Goal: Transaction & Acquisition: Book appointment/travel/reservation

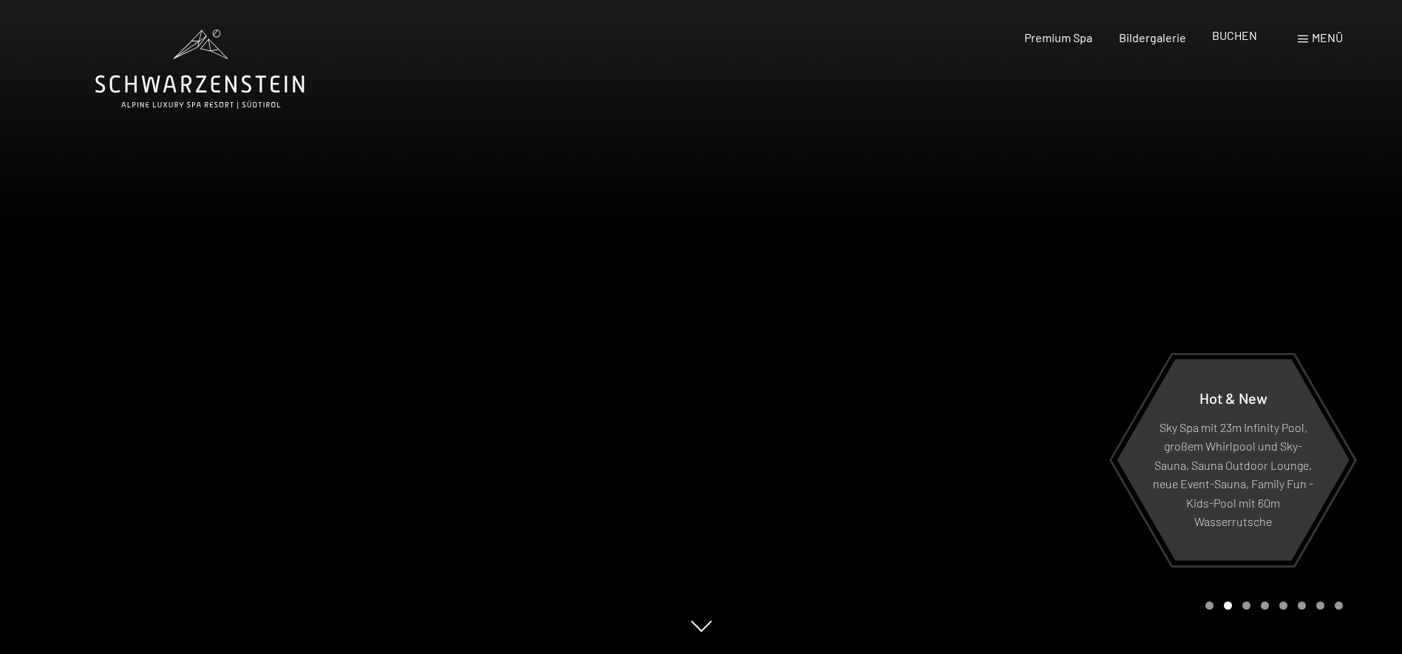
click at [1237, 35] on span "BUCHEN" at bounding box center [1234, 35] width 45 height 14
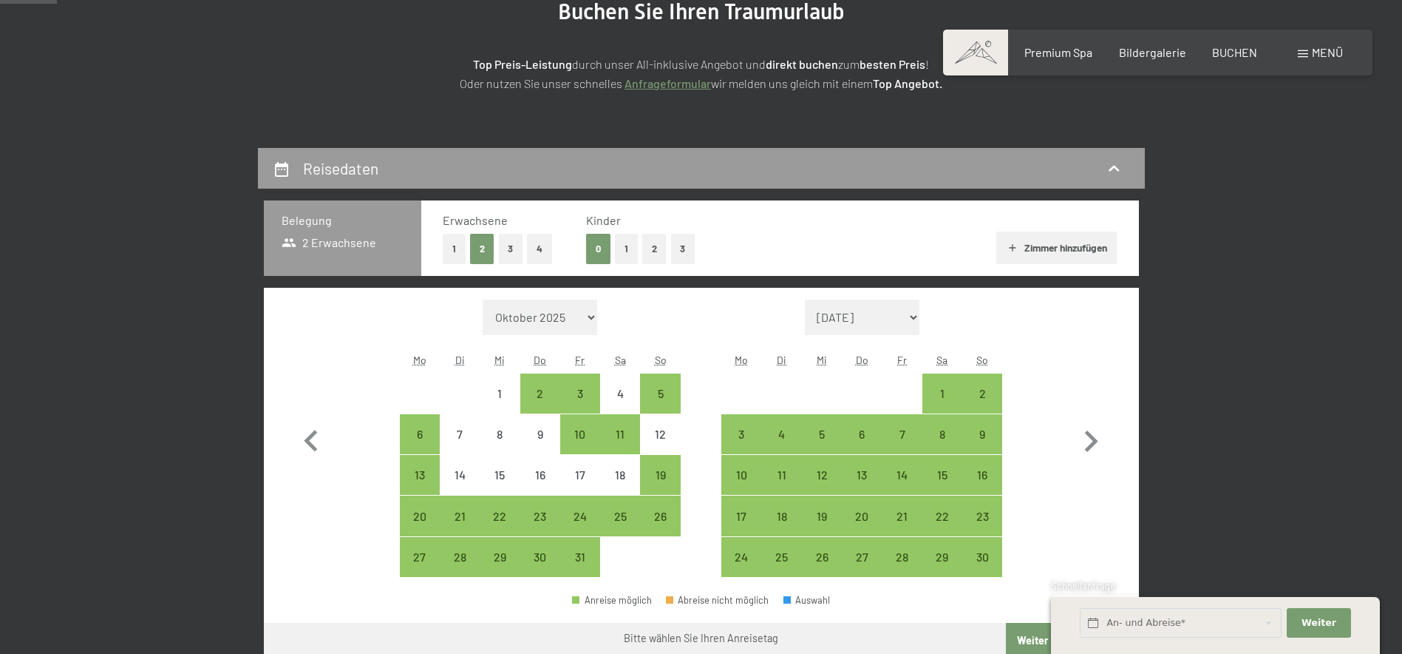
scroll to position [222, 0]
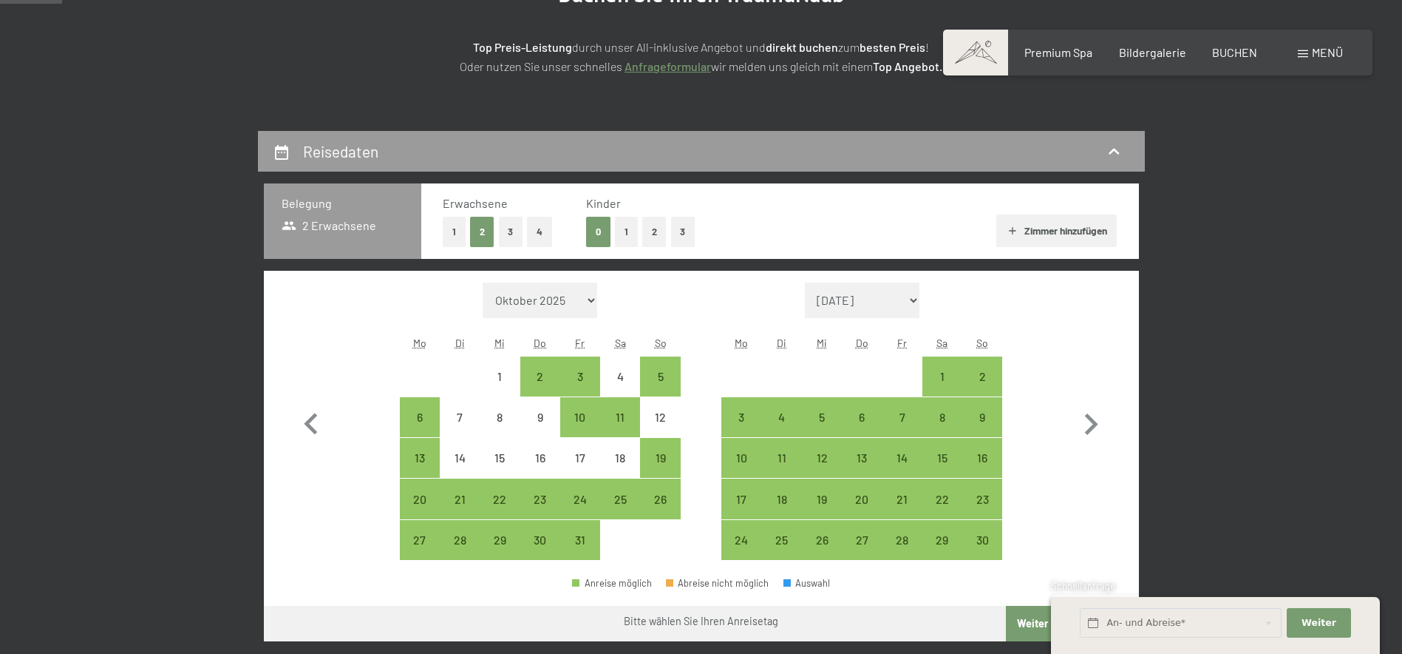
click at [452, 228] on button "1" at bounding box center [454, 232] width 23 height 30
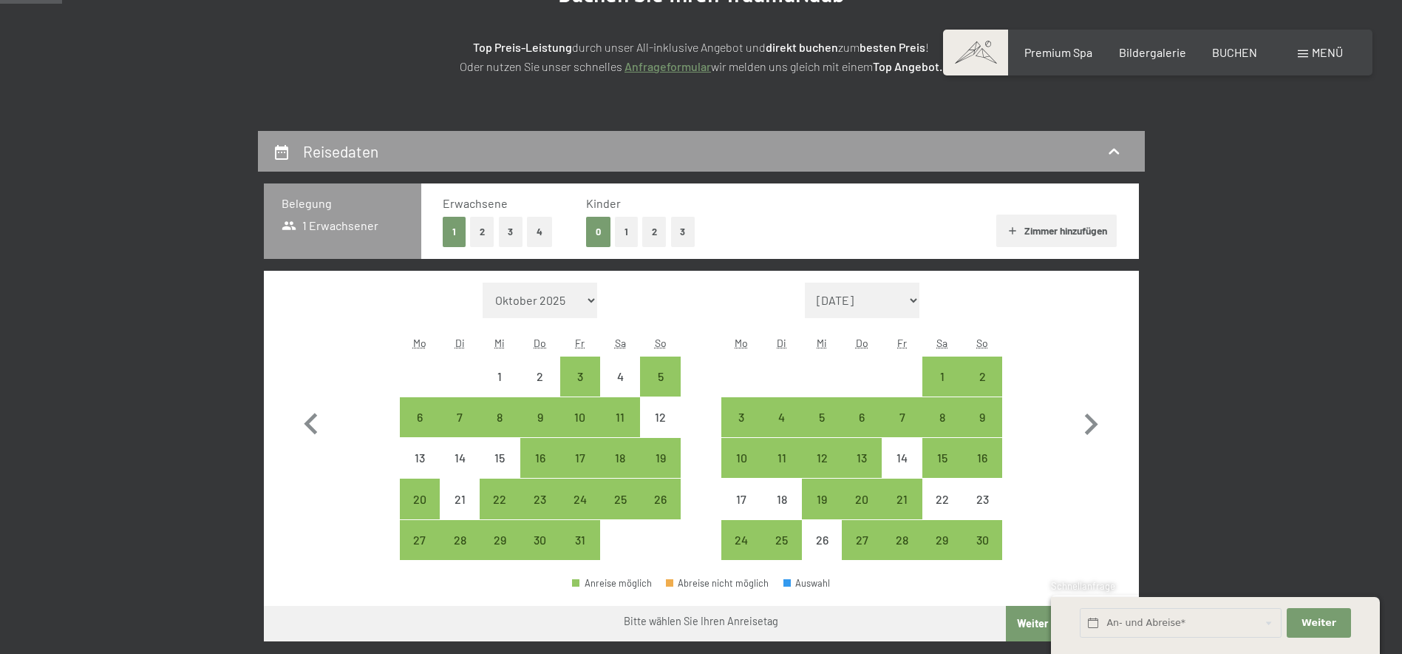
click at [588, 372] on span "Einwilligung Marketing*" at bounding box center [621, 369] width 122 height 15
click at [552, 372] on input "Einwilligung Marketing*" at bounding box center [544, 369] width 15 height 15
checkbox input "false"
click at [576, 377] on div "3" at bounding box center [580, 388] width 37 height 37
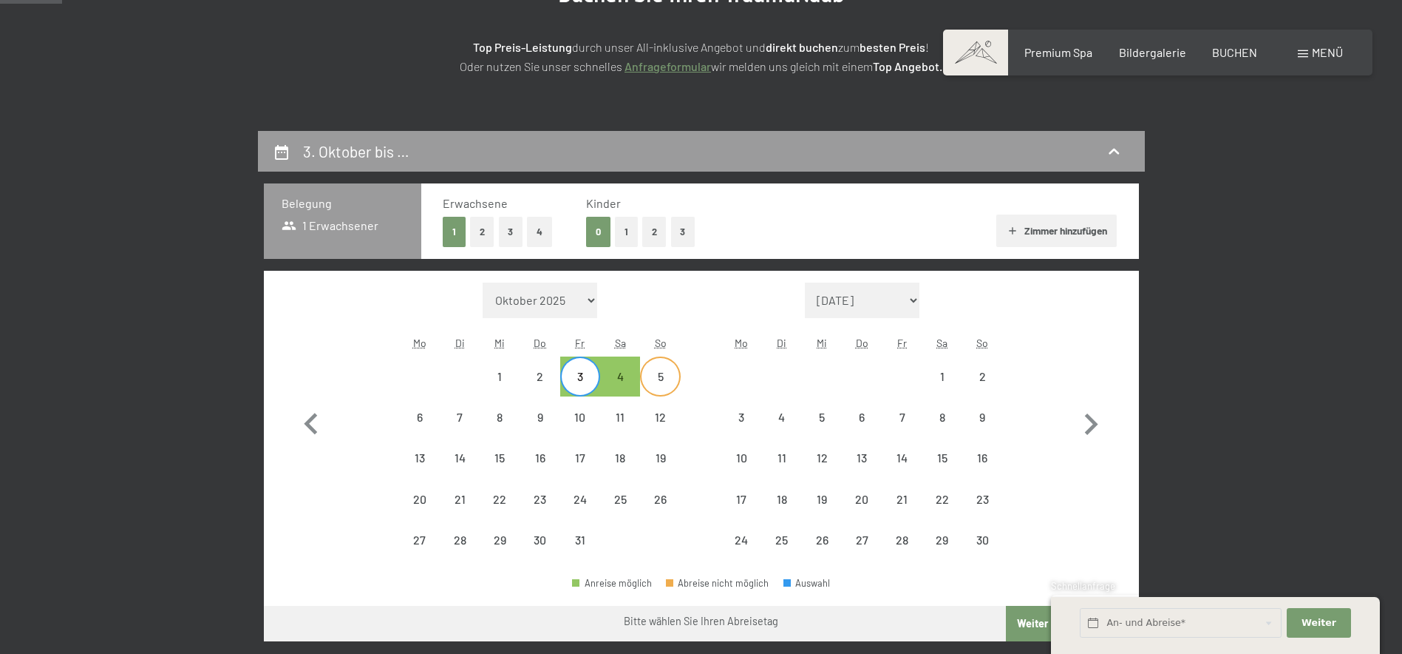
click at [661, 380] on div "5" at bounding box center [660, 388] width 37 height 37
